Goal: Check status: Check status

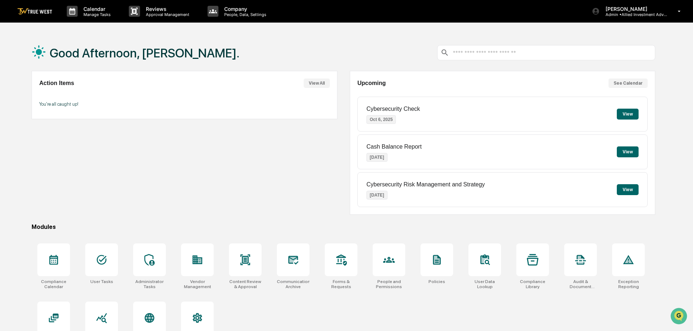
scroll to position [34, 0]
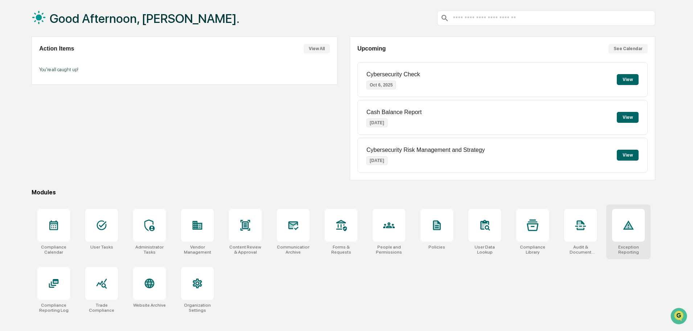
click at [633, 231] on div at bounding box center [628, 225] width 33 height 33
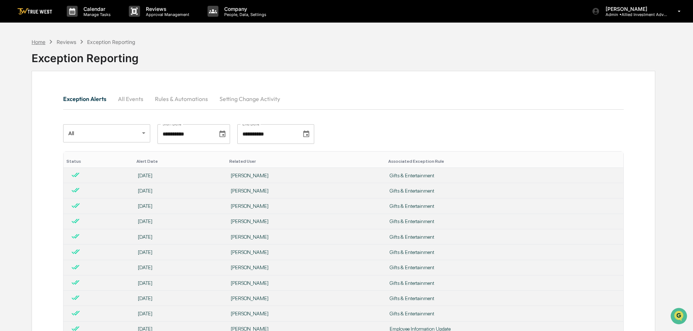
click at [42, 43] on div "Home" at bounding box center [39, 42] width 14 height 6
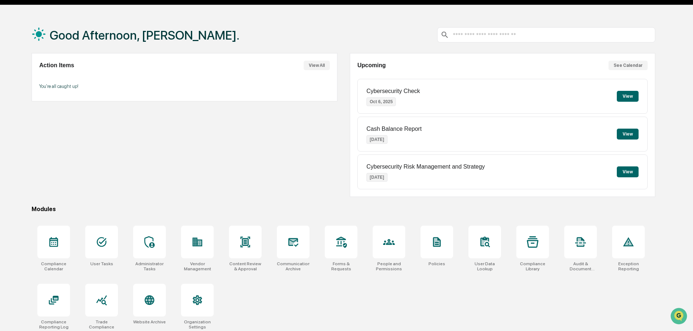
scroll to position [34, 0]
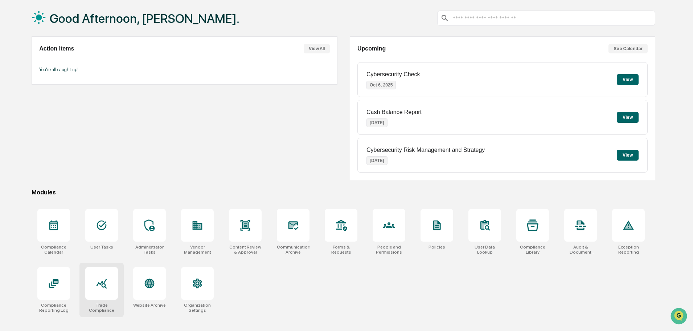
click at [103, 283] on icon at bounding box center [102, 283] width 11 height 10
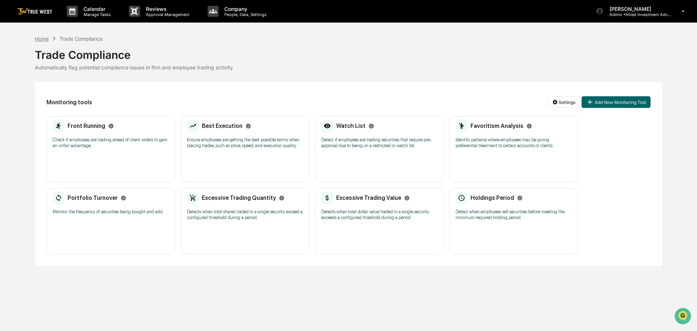
click at [39, 38] on div "Home" at bounding box center [42, 39] width 14 height 6
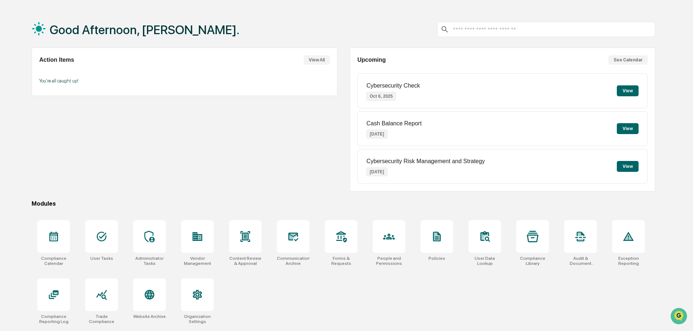
scroll to position [34, 0]
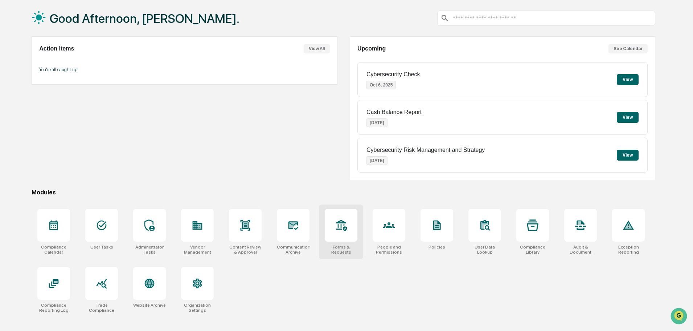
click at [340, 233] on div at bounding box center [341, 225] width 33 height 33
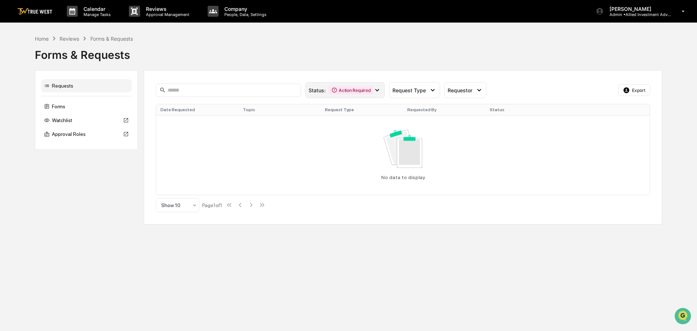
click at [377, 91] on icon at bounding box center [377, 90] width 8 height 8
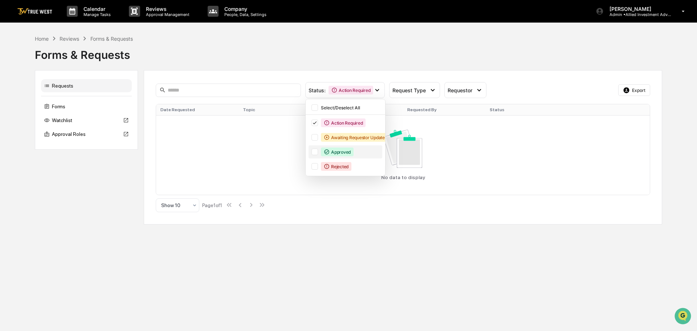
click at [313, 152] on div at bounding box center [314, 151] width 7 height 7
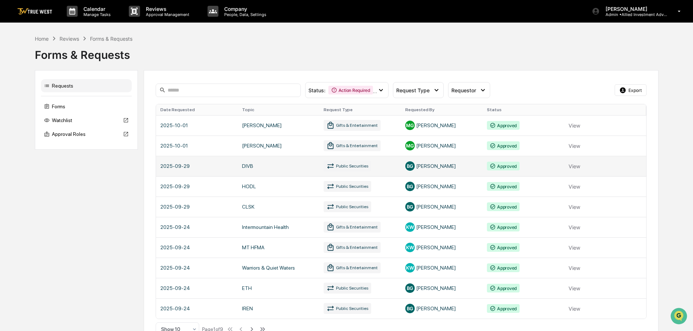
click at [574, 165] on link at bounding box center [401, 166] width 490 height 20
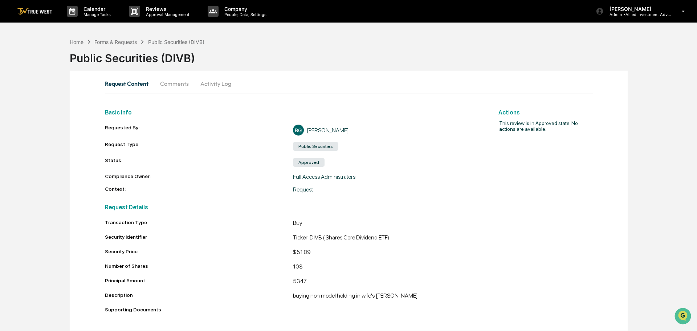
click at [211, 84] on button "Activity Log" at bounding box center [216, 83] width 42 height 17
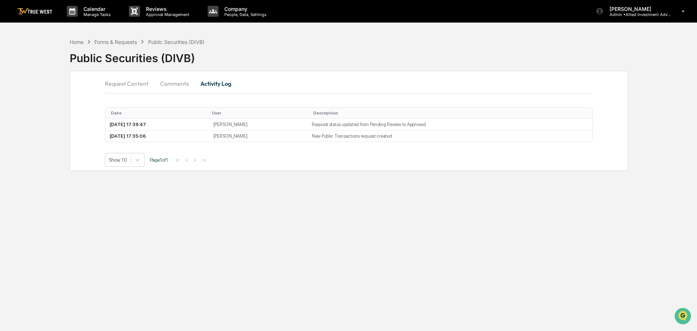
click at [178, 83] on button "Comments" at bounding box center [174, 83] width 40 height 17
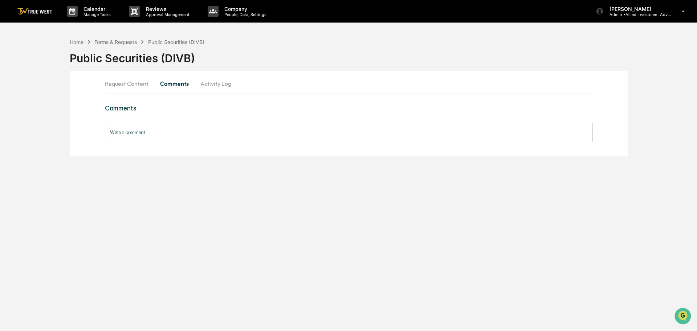
click at [127, 82] on button "Request Content" at bounding box center [129, 83] width 49 height 17
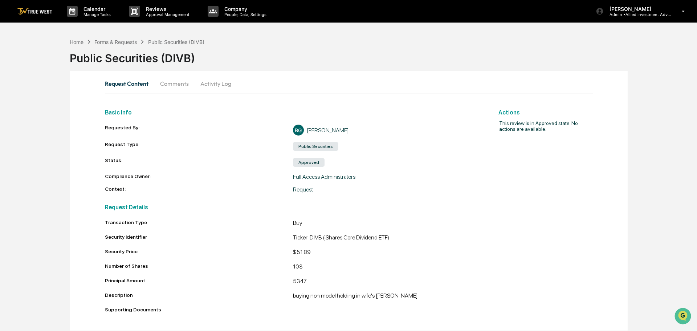
click at [209, 83] on button "Activity Log" at bounding box center [216, 83] width 42 height 17
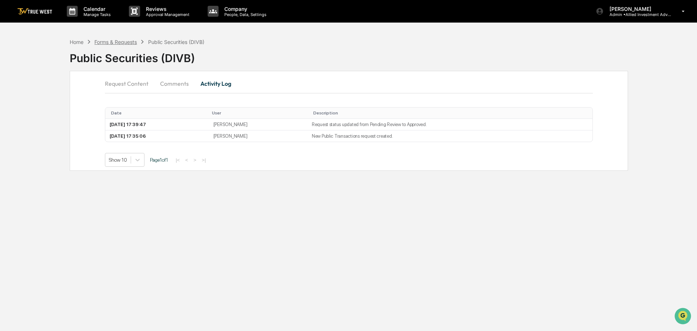
click at [121, 43] on div "Forms & Requests" at bounding box center [115, 42] width 42 height 6
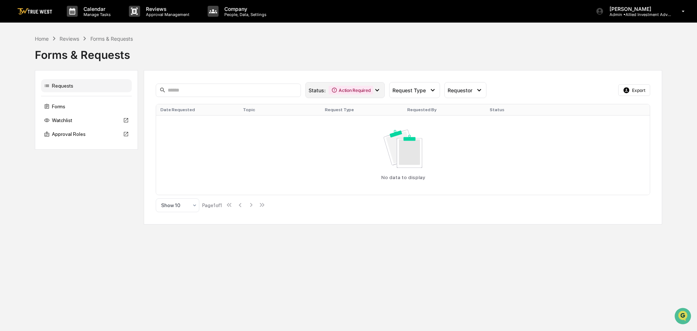
click at [380, 91] on icon at bounding box center [377, 90] width 8 height 8
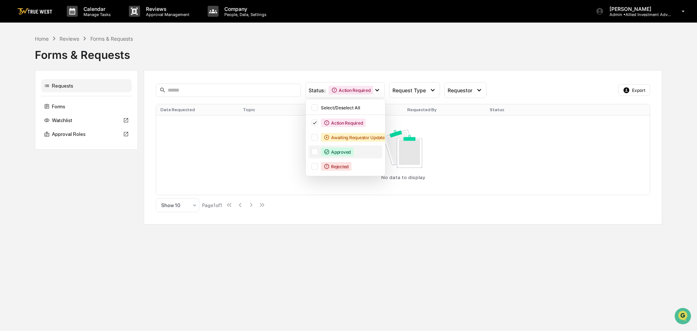
click at [315, 152] on div at bounding box center [314, 151] width 7 height 7
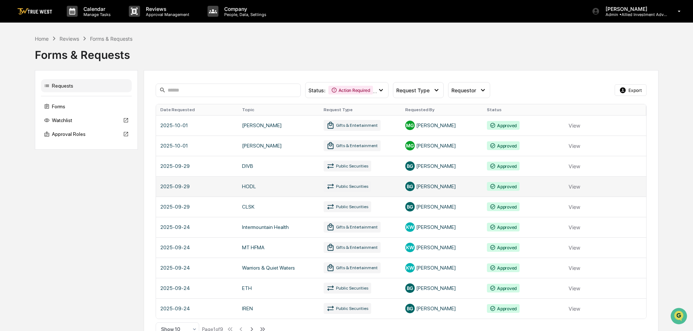
click at [574, 185] on link at bounding box center [401, 186] width 490 height 20
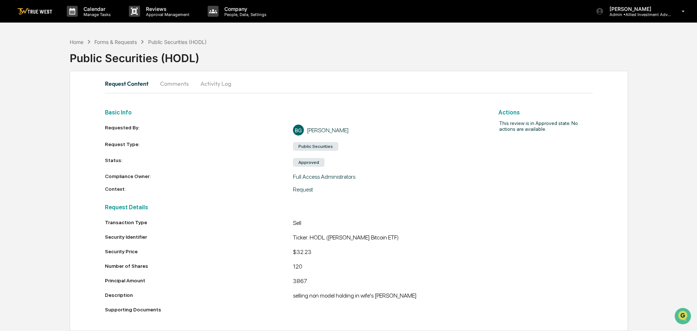
click at [214, 82] on button "Activity Log" at bounding box center [216, 83] width 42 height 17
